Goal: Task Accomplishment & Management: Use online tool/utility

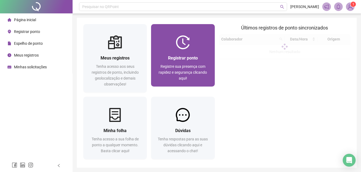
click at [199, 63] on div "Registrar ponto Registre sua presença com rapidez e segurança clicando aqui!" at bounding box center [182, 68] width 50 height 27
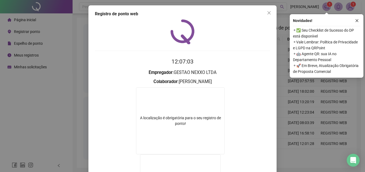
click at [315, 105] on div "Registro de ponto web 12:07:03 Empregador : GESTAO NEXXO LTDA Colaborador : [PE…" at bounding box center [182, 86] width 365 height 172
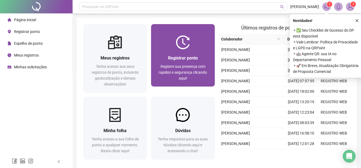
click at [193, 67] on span "Registre sua presença com rapidez e segurança clicando aqui!" at bounding box center [182, 72] width 48 height 16
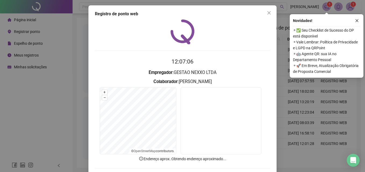
scroll to position [26, 0]
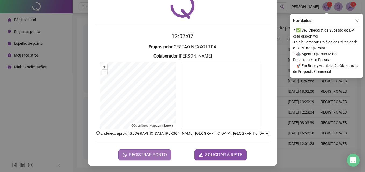
click at [158, 157] on span "REGISTRAR PONTO" at bounding box center [148, 155] width 38 height 6
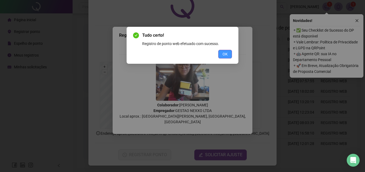
click at [224, 57] on button "OK" at bounding box center [225, 54] width 14 height 9
